Goal: Find specific page/section: Find specific page/section

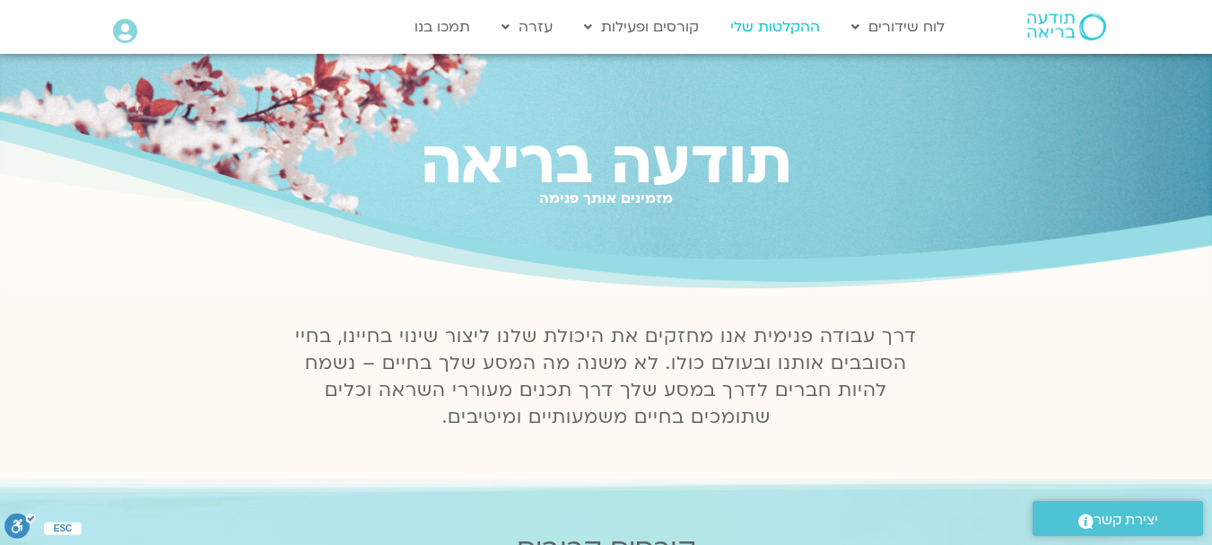
click at [780, 23] on link "ההקלטות שלי" at bounding box center [775, 27] width 108 height 34
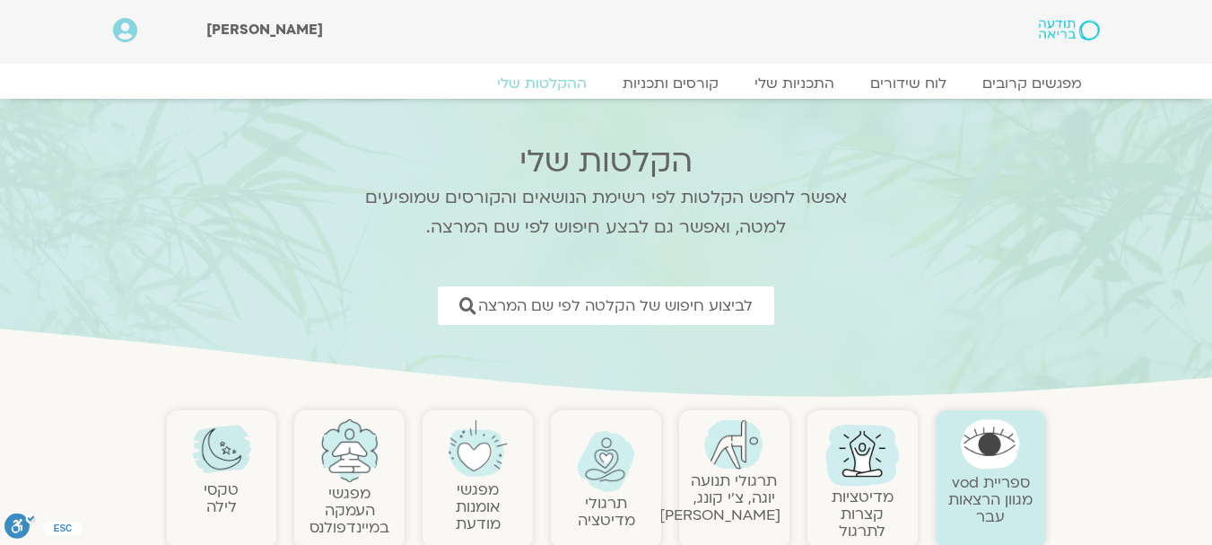
click at [692, 310] on span "לביצוע חיפוש של הקלטה לפי שם המרצה" at bounding box center [615, 305] width 275 height 17
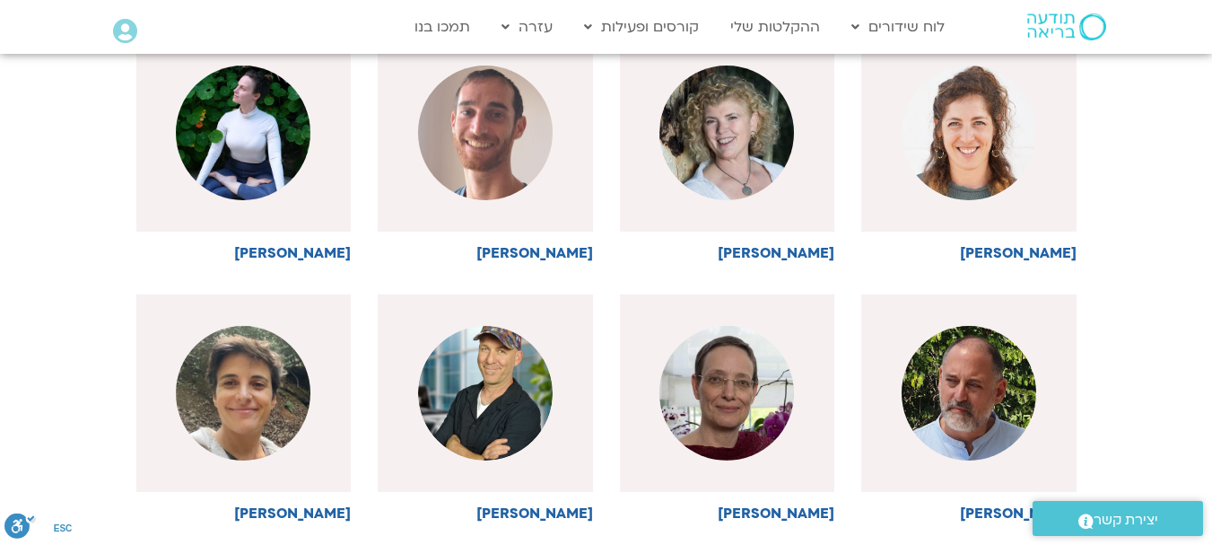
scroll to position [522, 0]
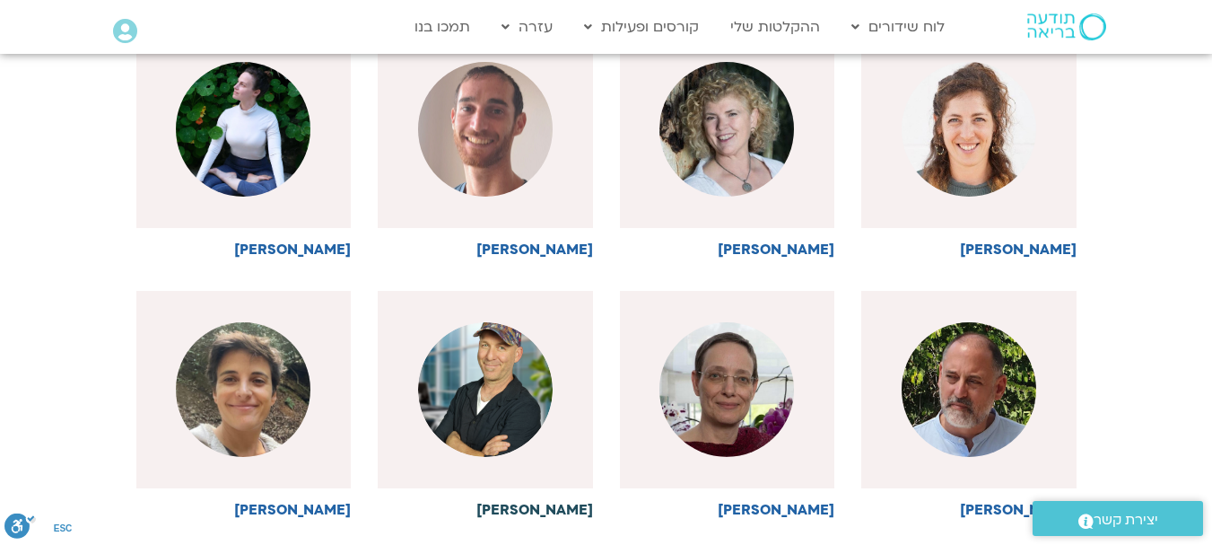
click at [483, 430] on img at bounding box center [485, 389] width 135 height 135
